Goal: Information Seeking & Learning: Learn about a topic

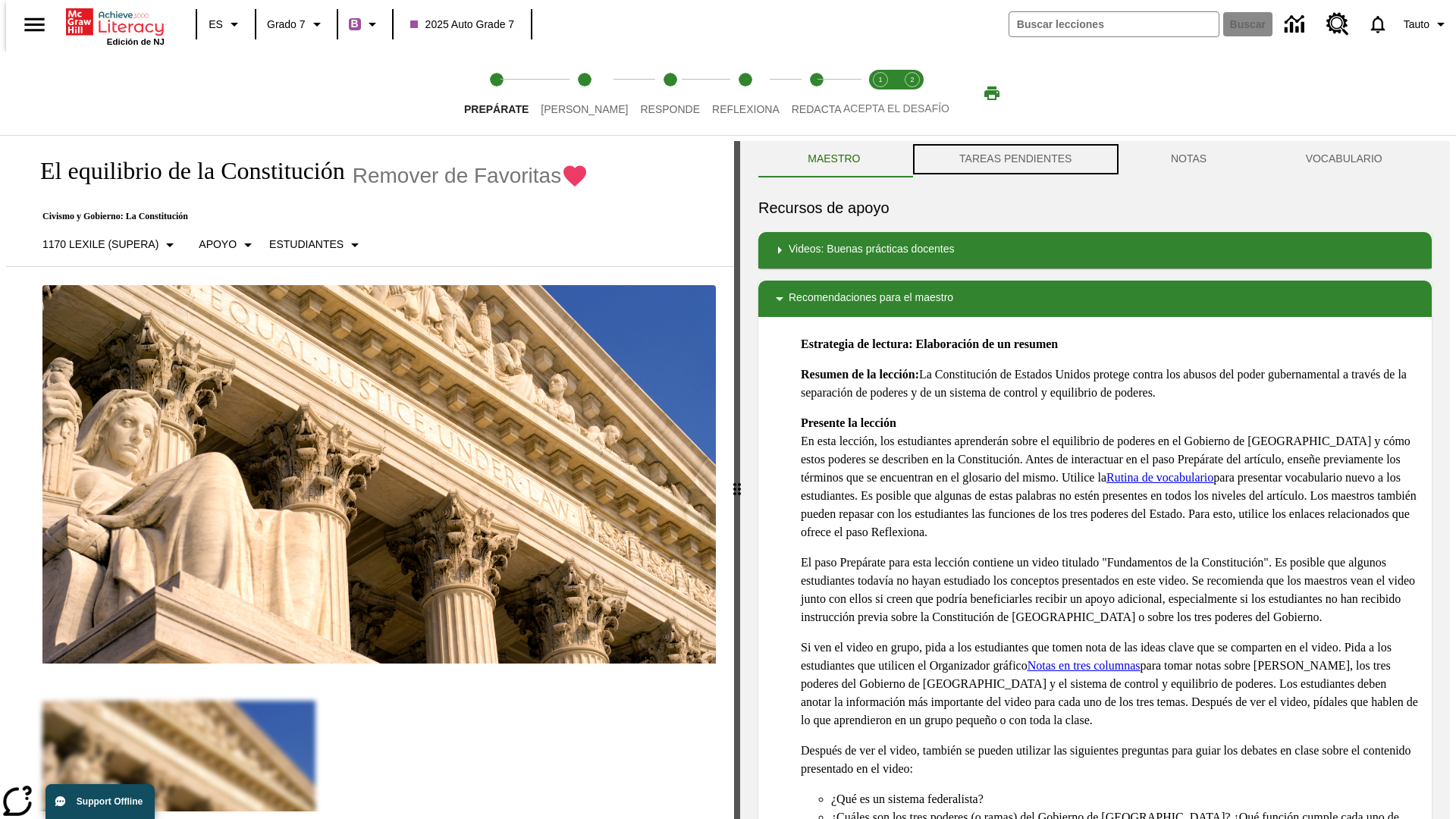
click at [1014, 160] on button "TAREAS PENDIENTES" at bounding box center [1015, 159] width 212 height 36
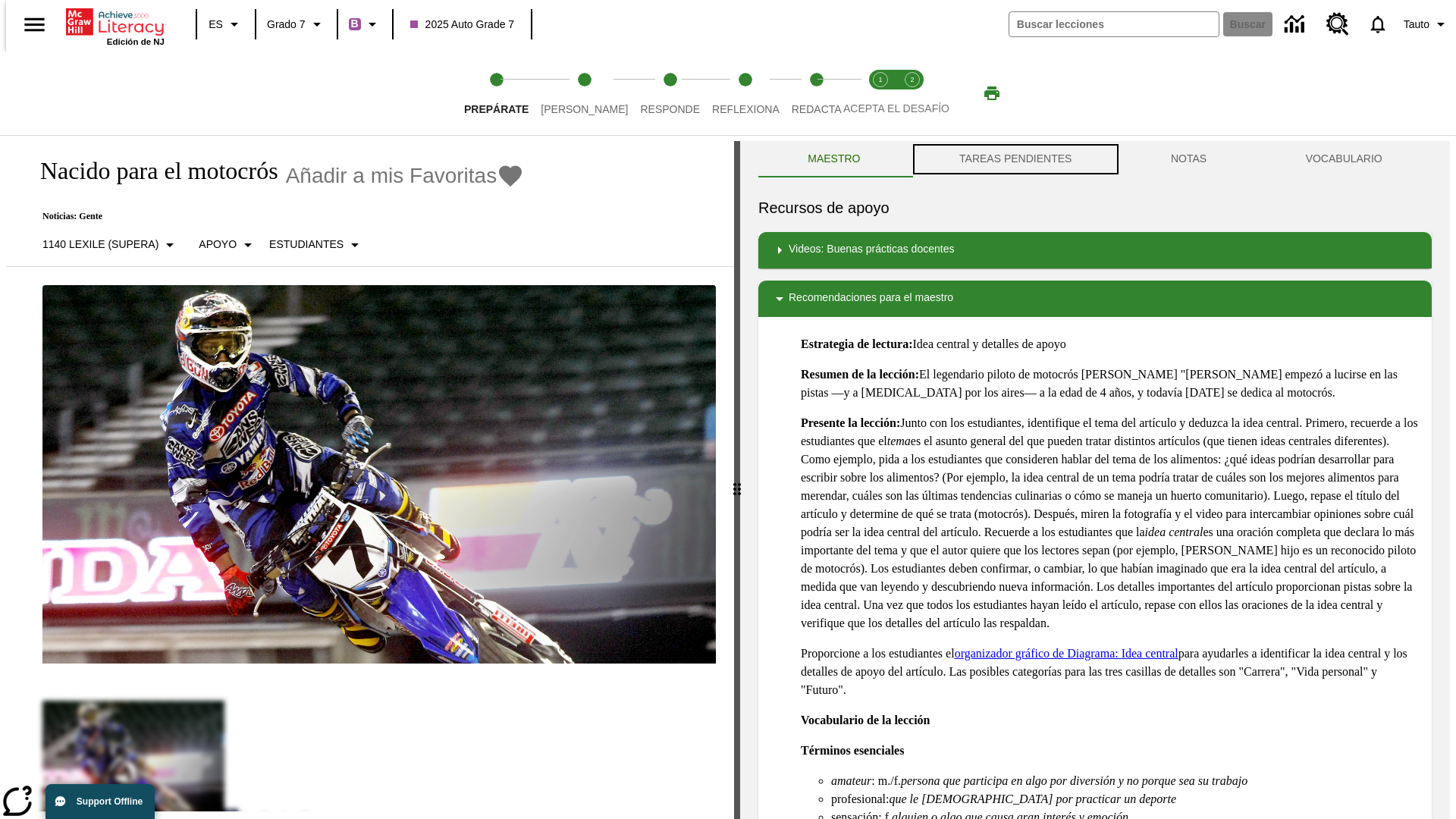
click at [1014, 160] on button "TAREAS PENDIENTES" at bounding box center [1015, 159] width 212 height 36
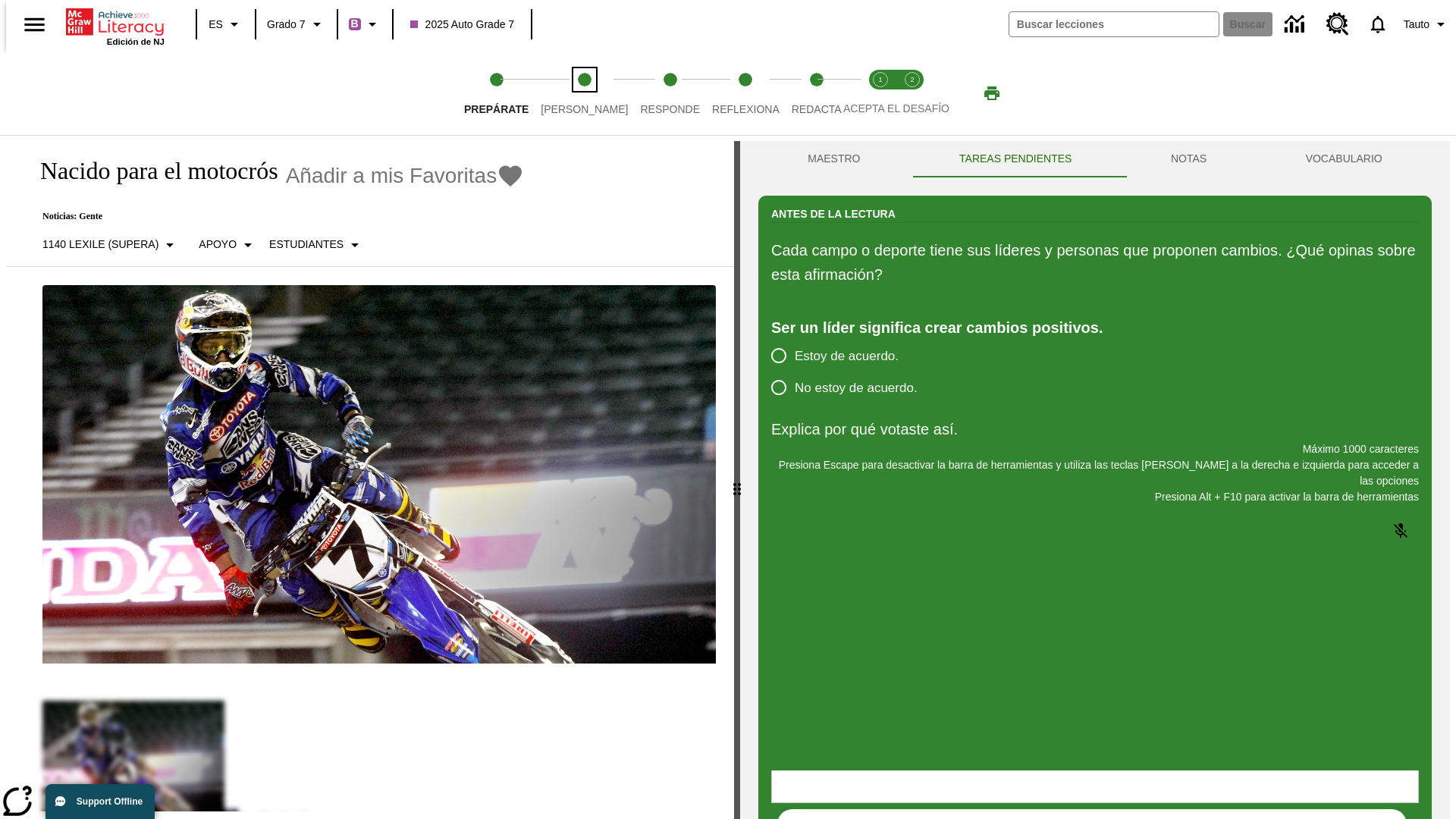
click at [572, 93] on span "[PERSON_NAME]" at bounding box center [583, 103] width 87 height 27
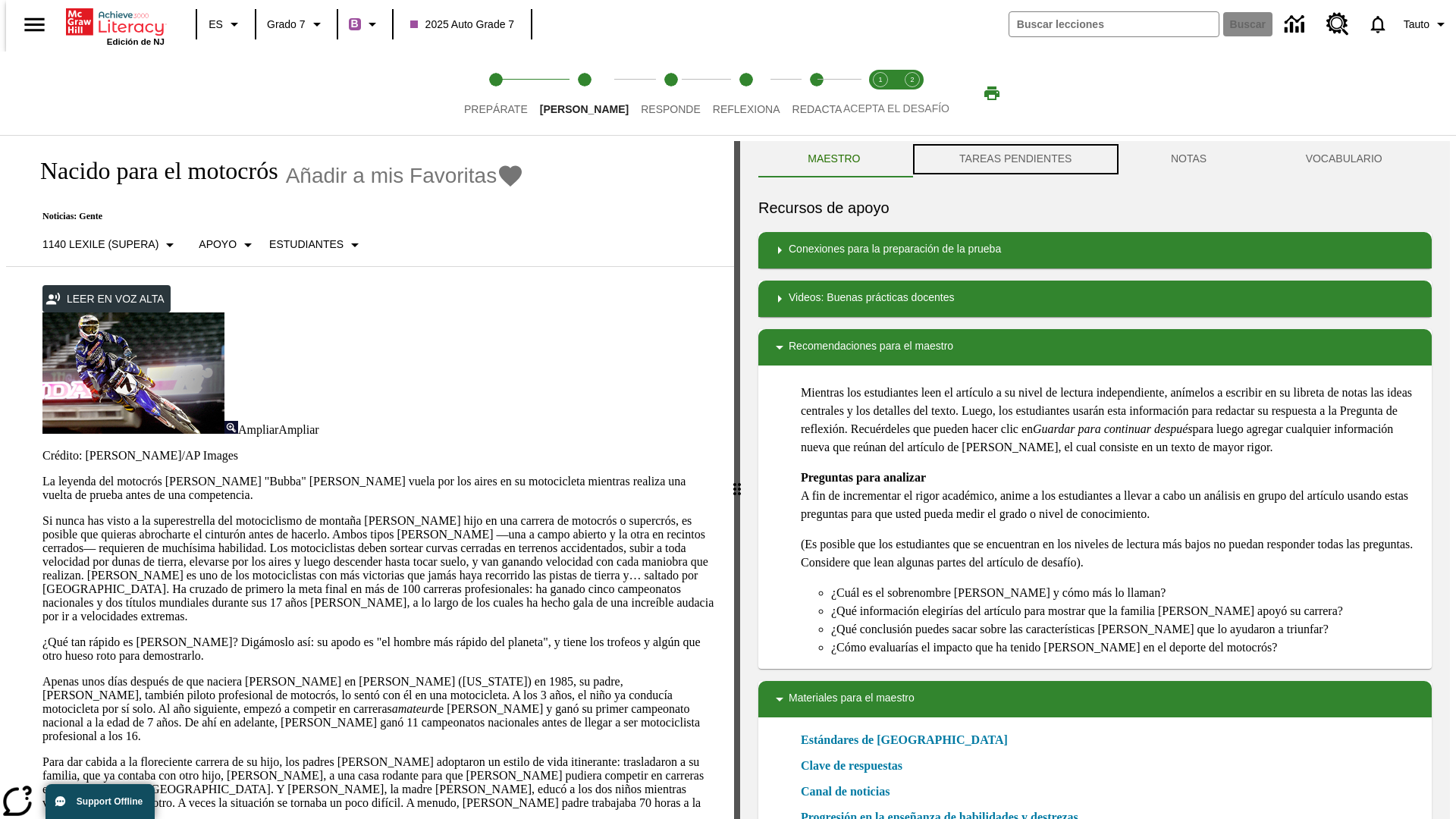
scroll to position [1, 0]
click at [1014, 160] on button "TAREAS PENDIENTES" at bounding box center [1015, 158] width 212 height 36
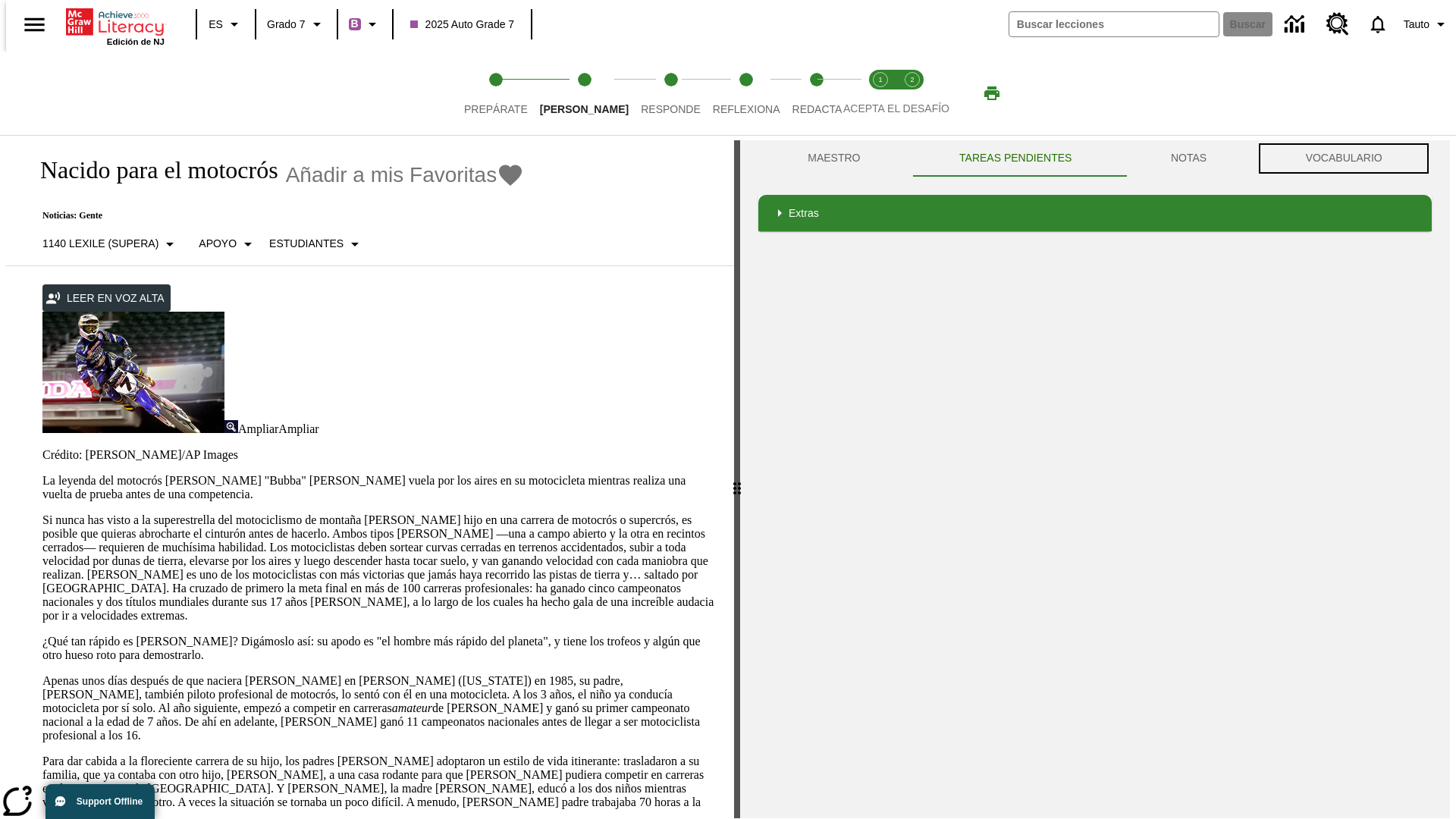
click at [1349, 159] on button "VOCABULARIO" at bounding box center [1343, 158] width 175 height 36
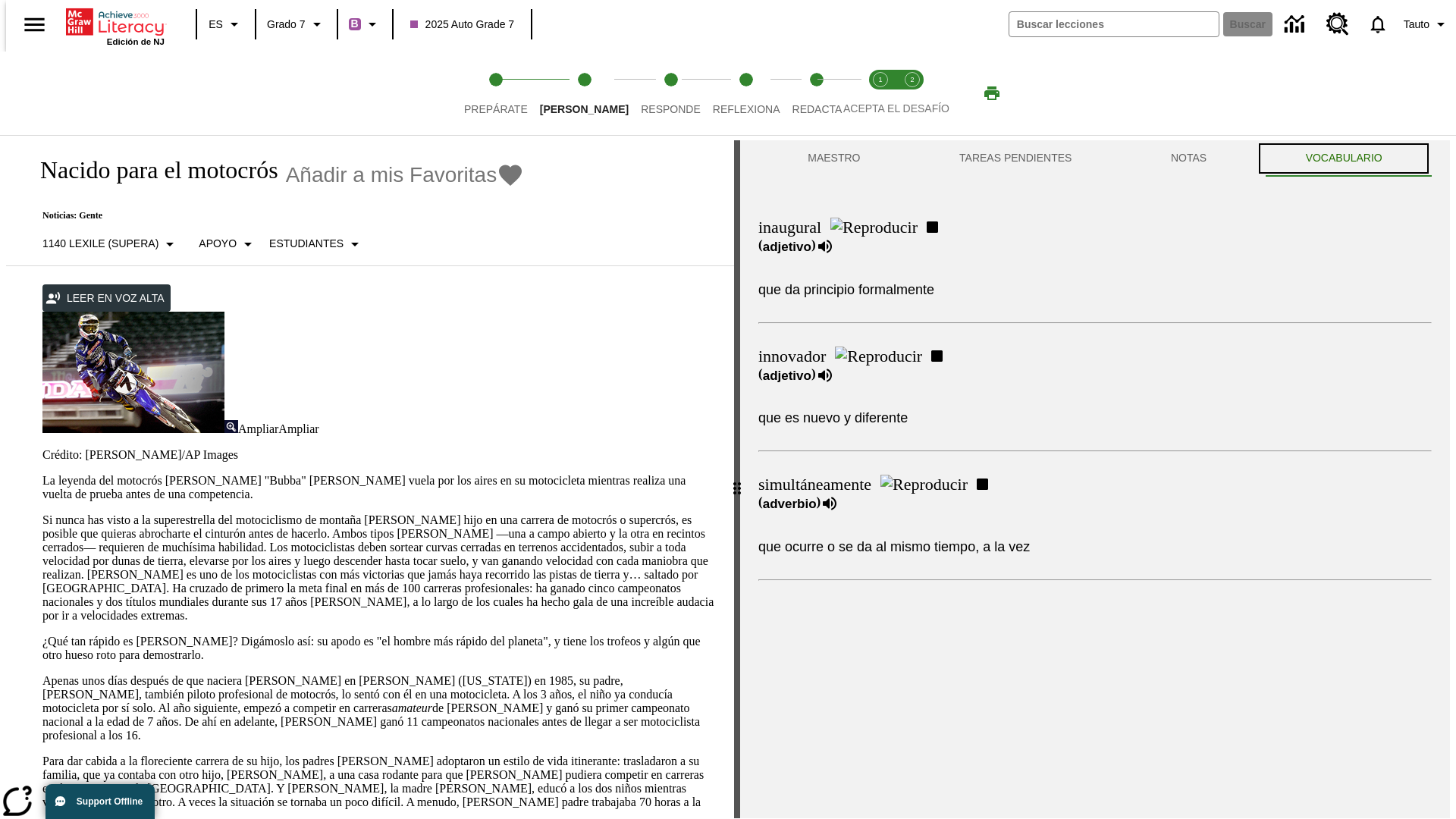
scroll to position [0, 0]
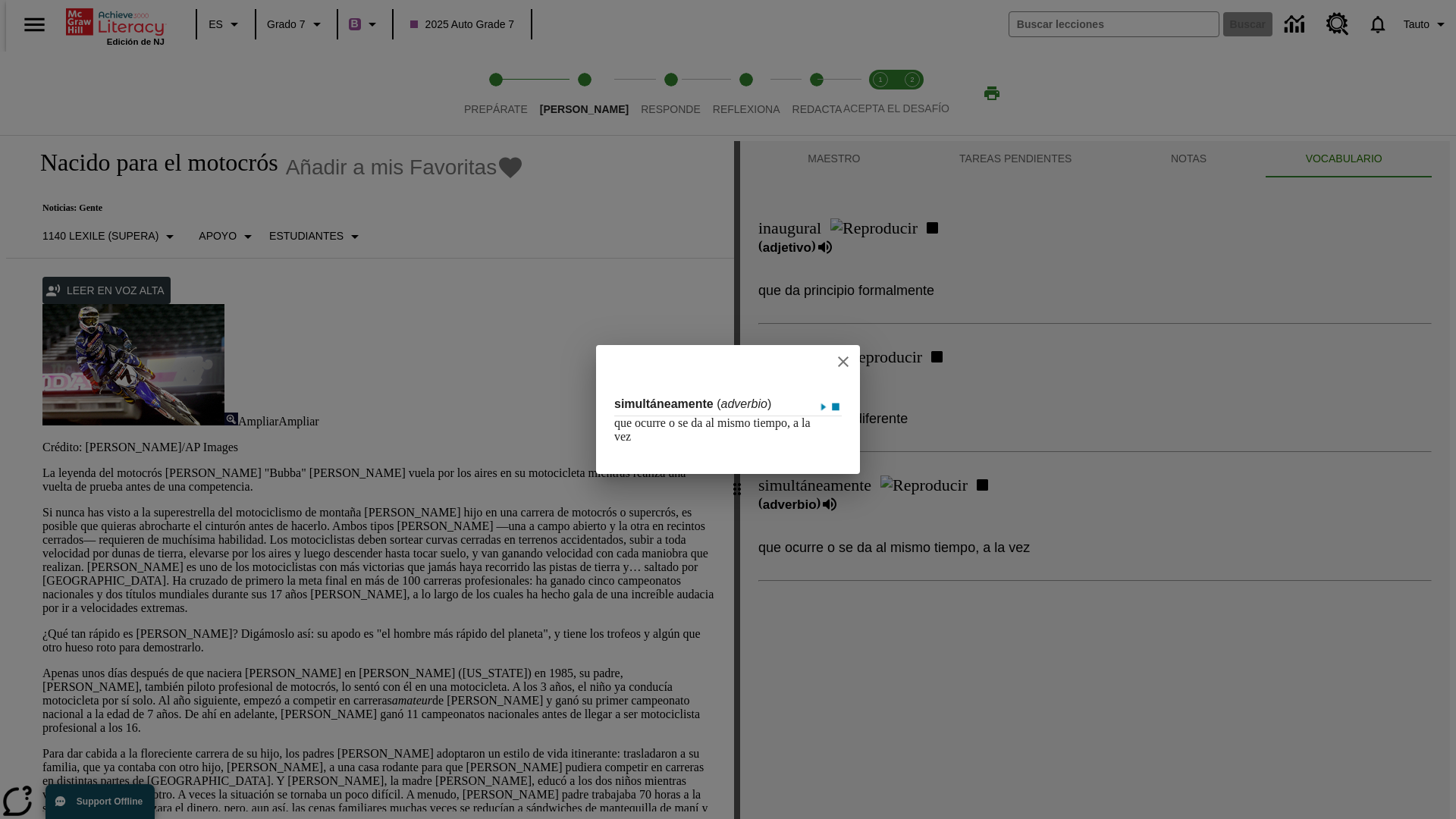
scroll to position [1, 0]
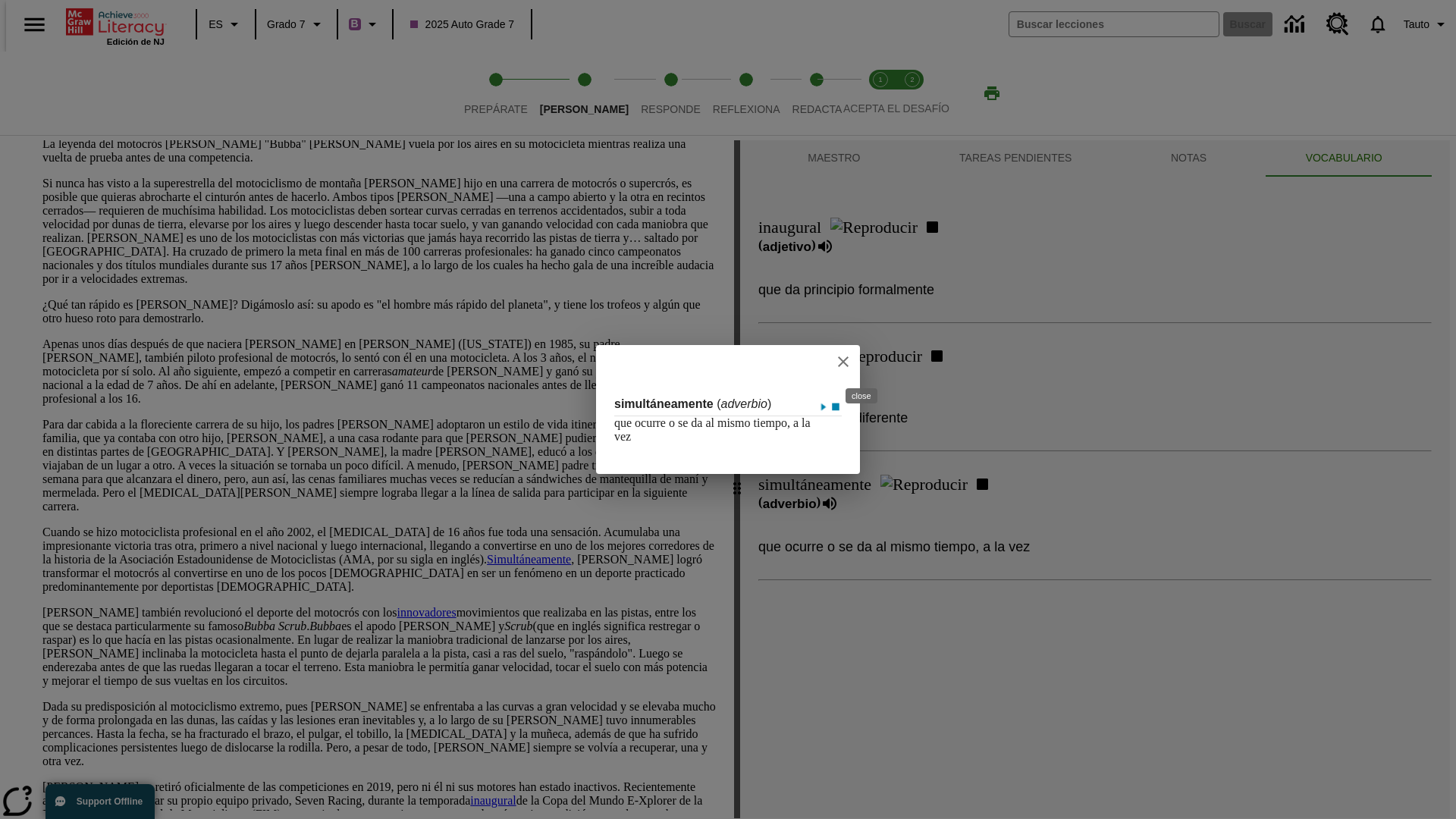
click at [848, 361] on icon "close" at bounding box center [843, 361] width 10 height 10
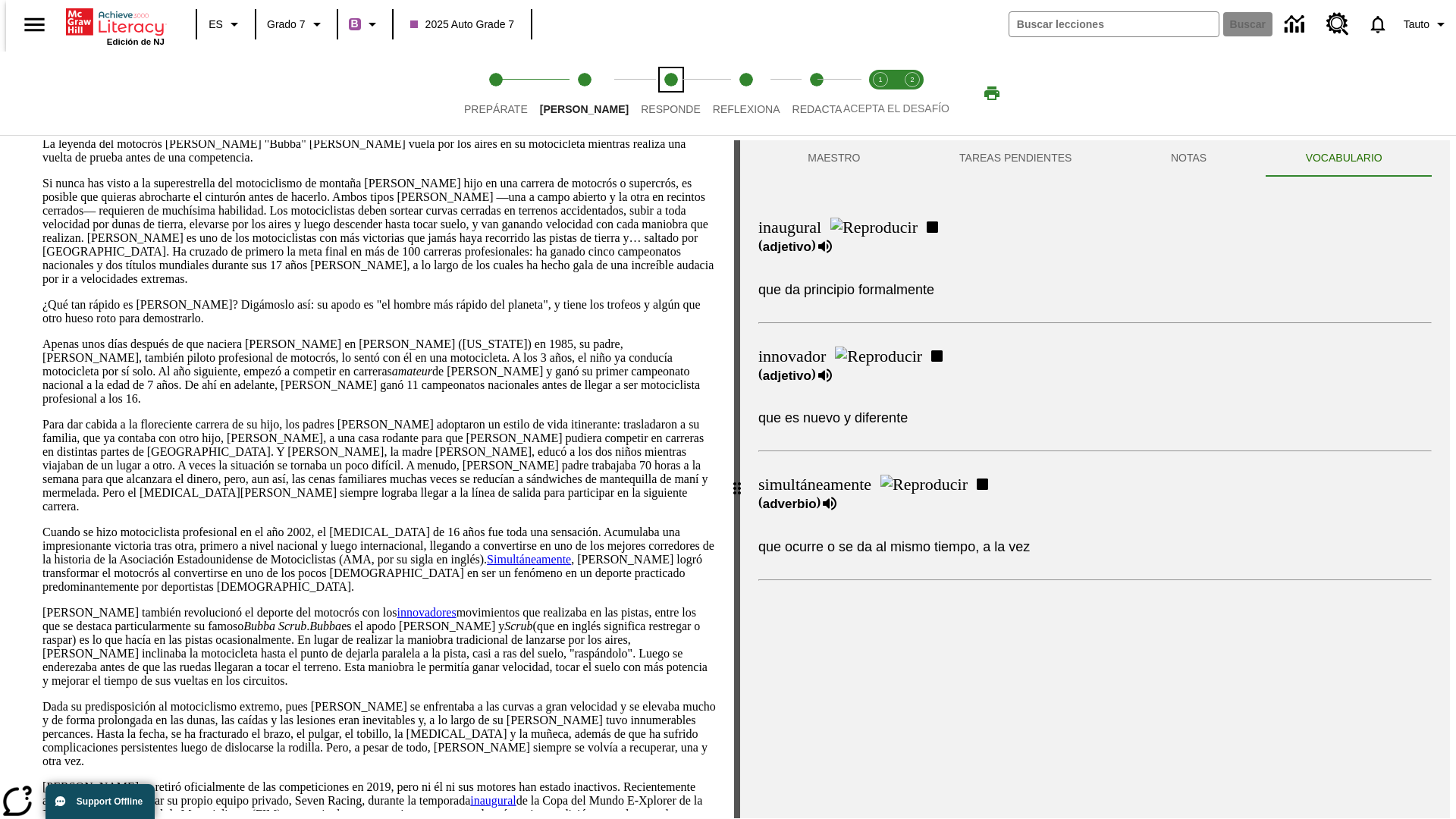
click at [648, 93] on span "Responde" at bounding box center [671, 103] width 60 height 27
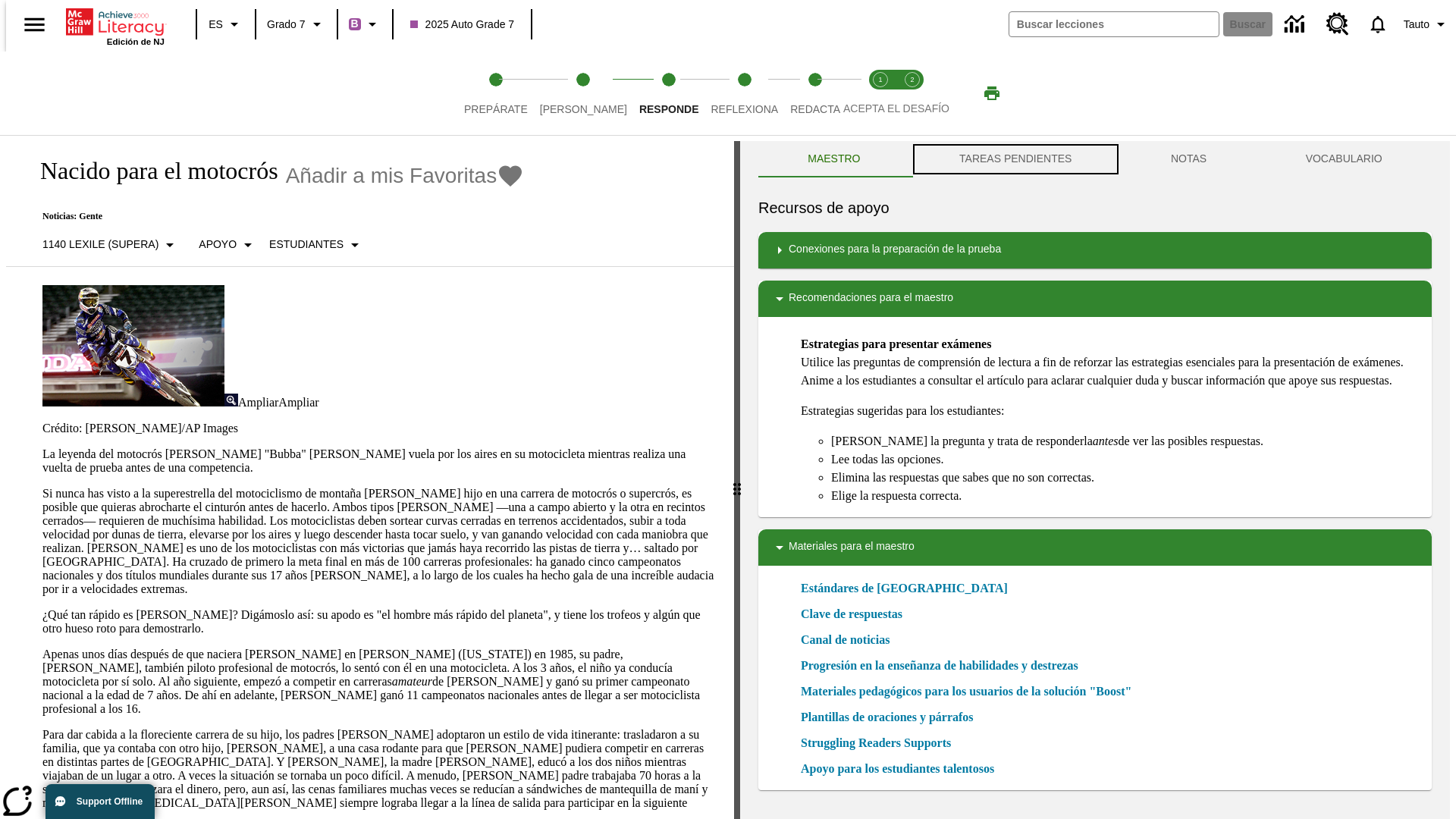
scroll to position [1, 0]
click at [1014, 160] on button "TAREAS PENDIENTES" at bounding box center [1015, 158] width 212 height 36
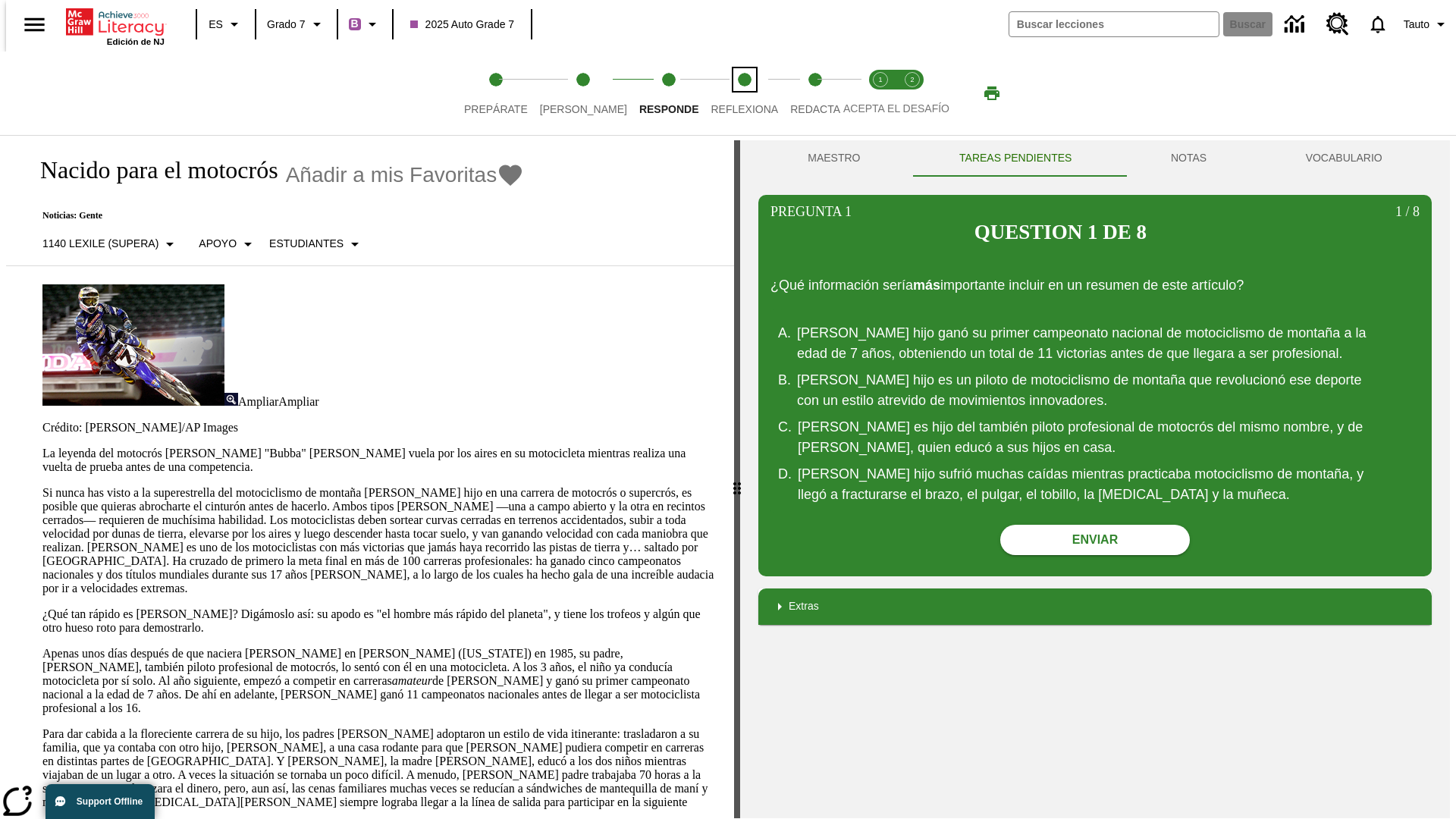
click at [724, 93] on span "Reflexiona" at bounding box center [744, 103] width 67 height 27
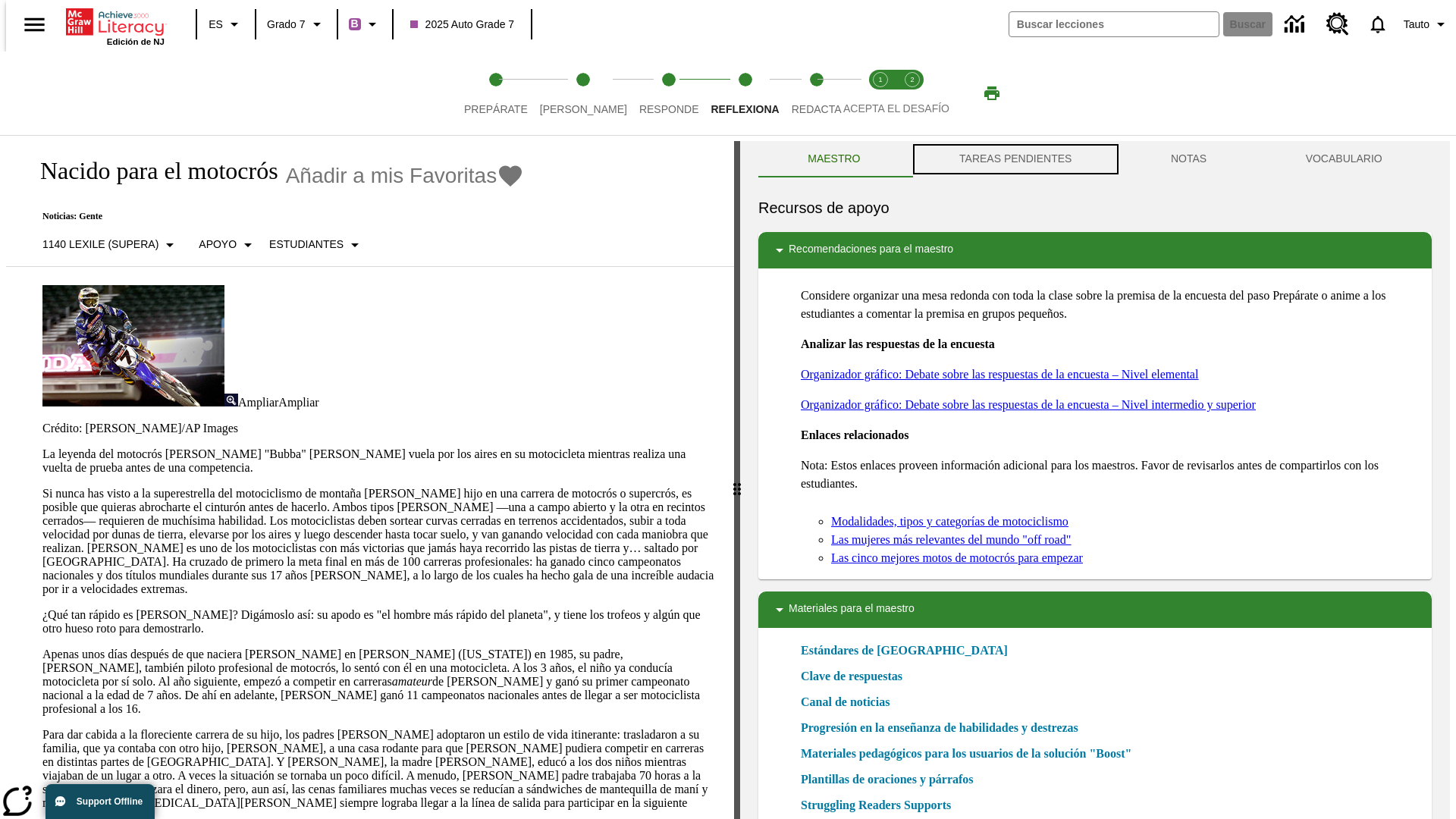
scroll to position [1, 0]
click at [1014, 160] on button "TAREAS PENDIENTES" at bounding box center [1015, 158] width 212 height 36
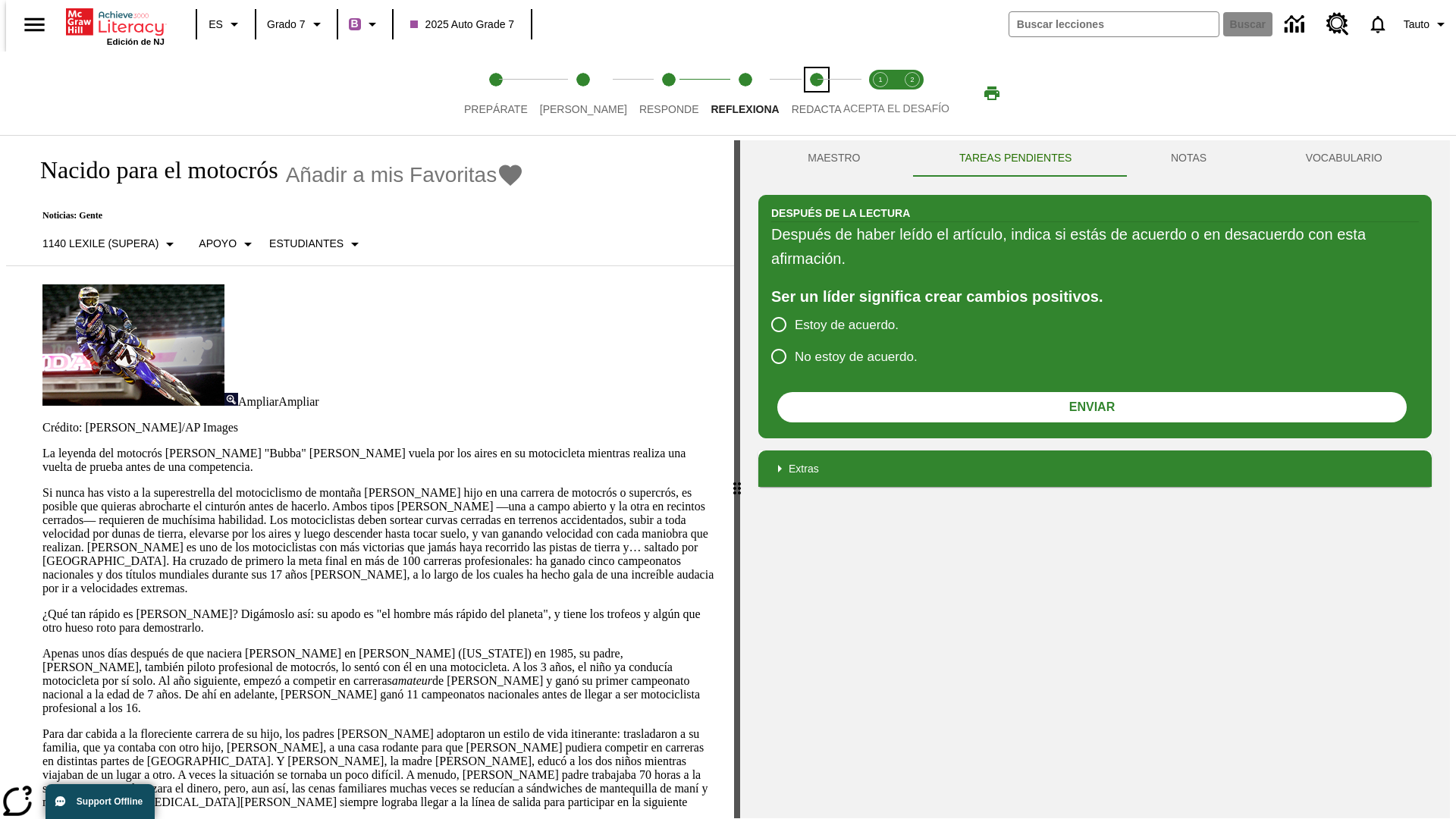
click at [800, 93] on span "Redacta" at bounding box center [817, 103] width 50 height 27
